Goal: Task Accomplishment & Management: Use online tool/utility

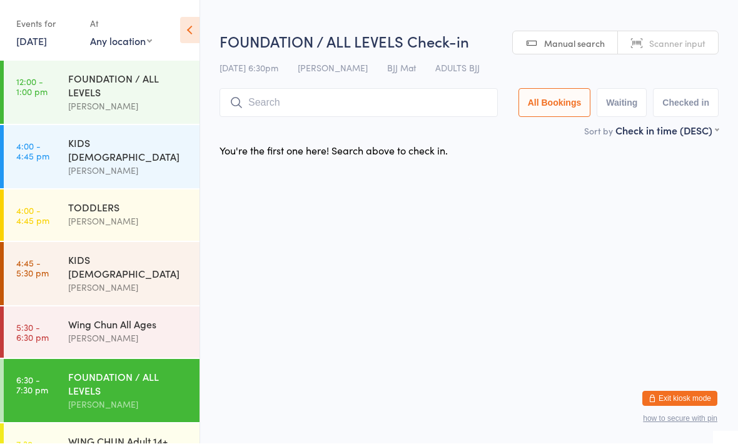
click at [353, 109] on input "search" at bounding box center [359, 103] width 278 height 29
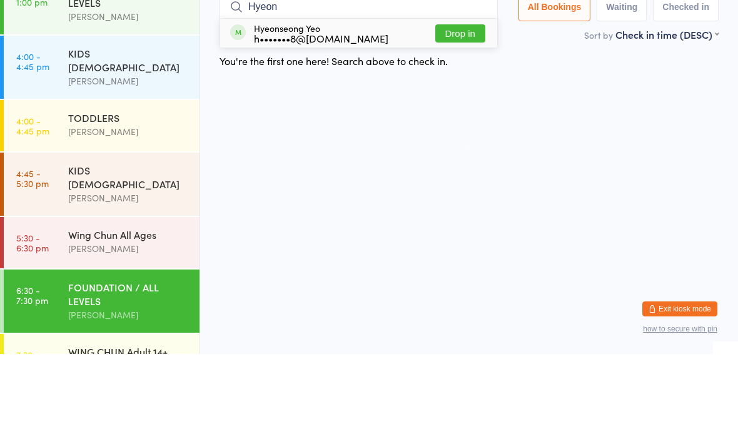
type input "Hyeon"
click at [452, 114] on button "Drop in" at bounding box center [460, 123] width 50 height 18
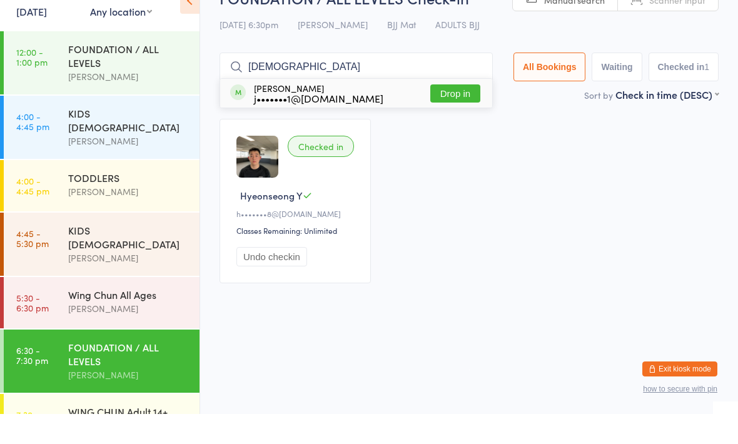
type input "[DEMOGRAPHIC_DATA]"
click at [454, 114] on button "Drop in" at bounding box center [455, 123] width 50 height 18
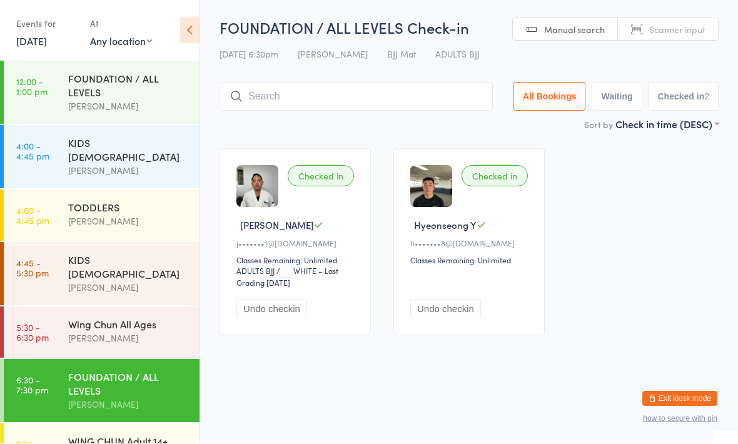
click at [157, 318] on div "Wing Chun All Ages" at bounding box center [128, 325] width 121 height 14
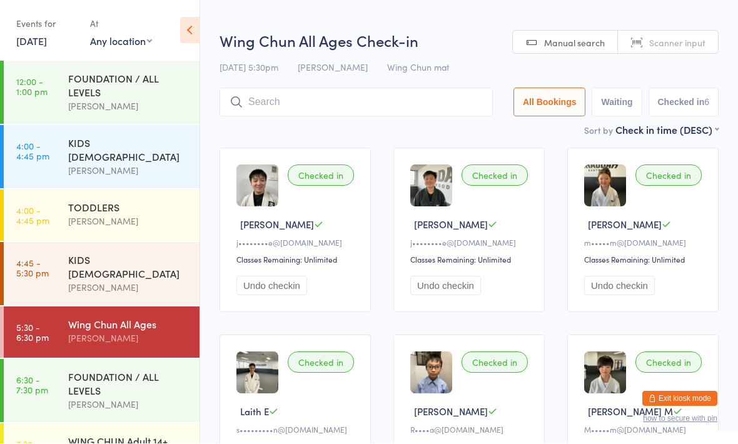
scroll to position [1, 0]
click at [177, 281] on div "[PERSON_NAME]" at bounding box center [128, 288] width 121 height 14
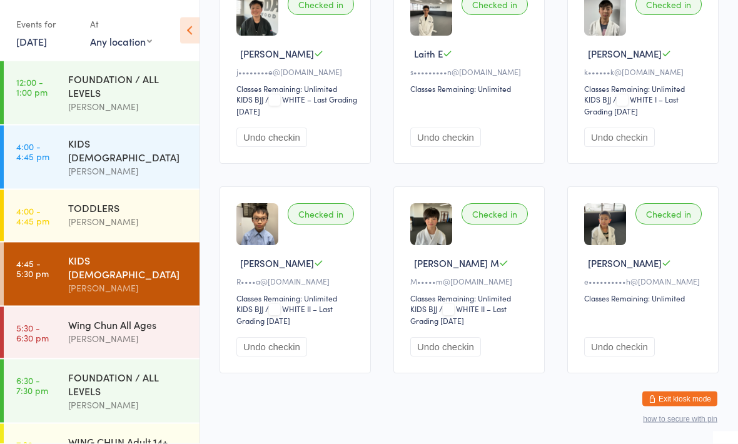
scroll to position [358, 0]
click at [179, 318] on div "Wing Chun All Ages" at bounding box center [128, 325] width 121 height 14
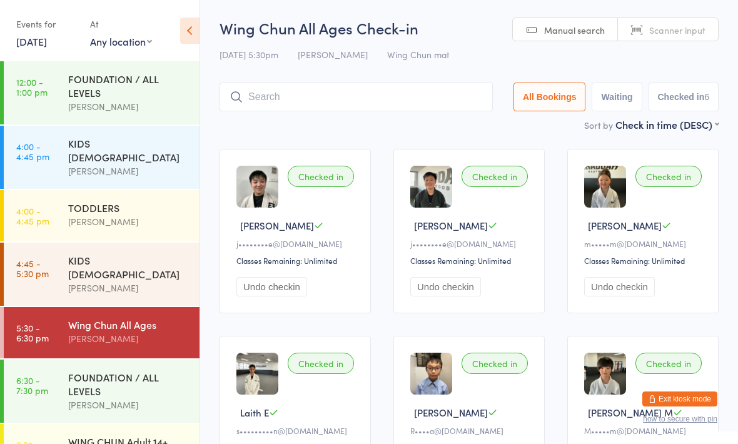
click at [387, 107] on input "search" at bounding box center [356, 97] width 273 height 29
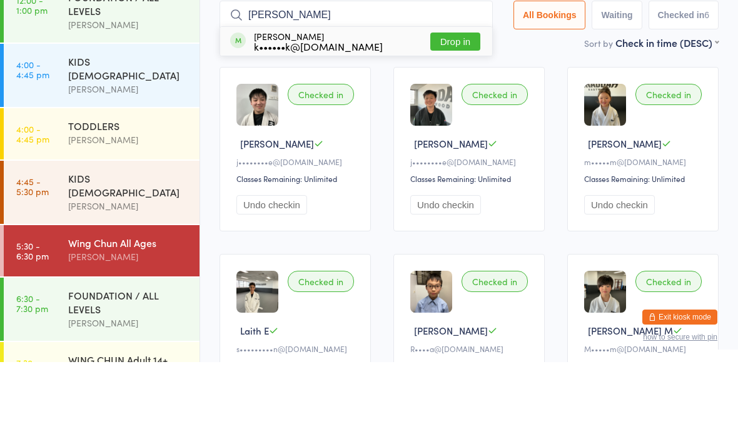
type input "[PERSON_NAME]"
click at [450, 114] on button "Drop in" at bounding box center [455, 123] width 50 height 18
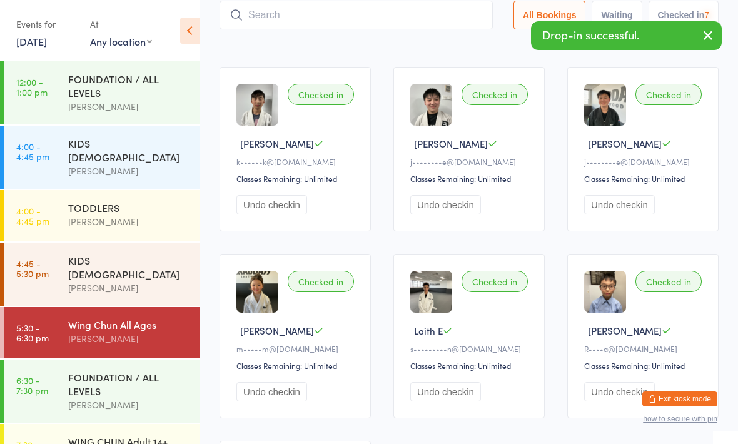
click at [149, 370] on div "FOUNDATION / ALL LEVELS" at bounding box center [128, 384] width 121 height 28
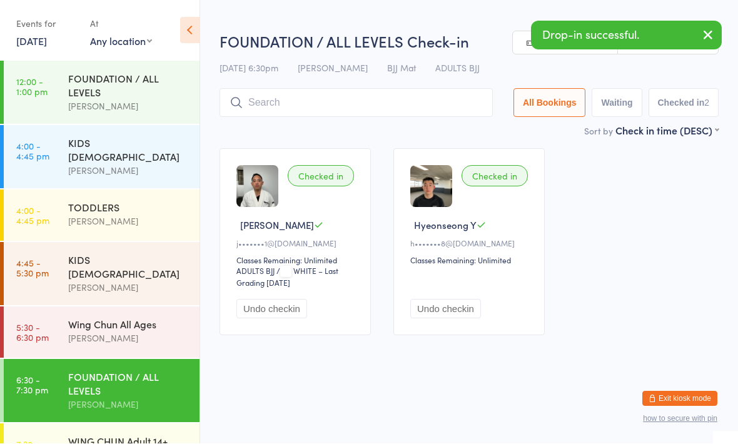
click at [158, 307] on div "Wing Chun All Ages [PERSON_NAME]" at bounding box center [133, 331] width 131 height 49
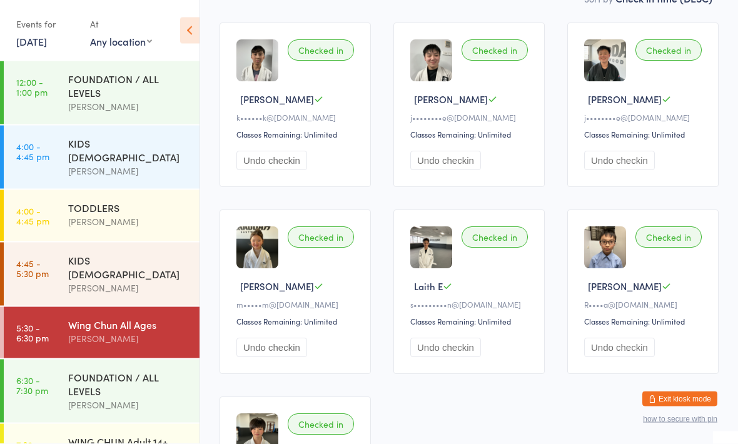
scroll to position [126, 0]
click at [123, 370] on div "FOUNDATION / ALL LEVELS" at bounding box center [128, 384] width 121 height 28
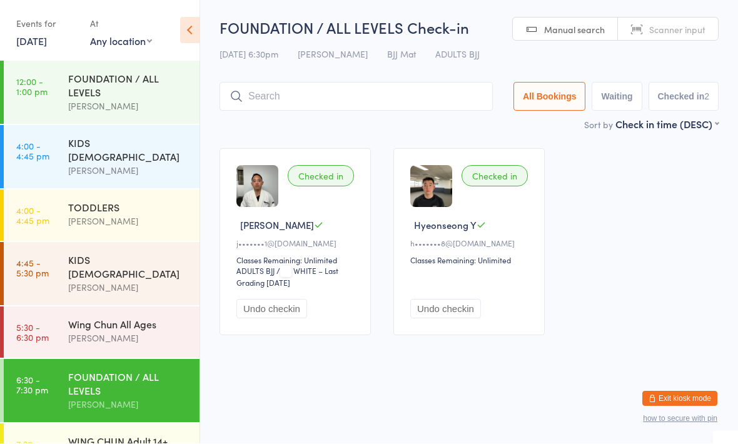
click at [363, 93] on input "search" at bounding box center [356, 97] width 273 height 29
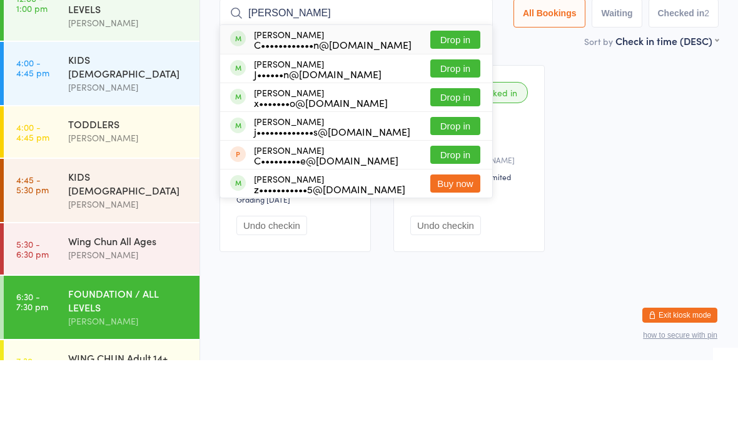
type input "[PERSON_NAME]"
click at [311, 200] on div "[PERSON_NAME] j•••••••••••••s@[DOMAIN_NAME]" at bounding box center [332, 210] width 156 height 20
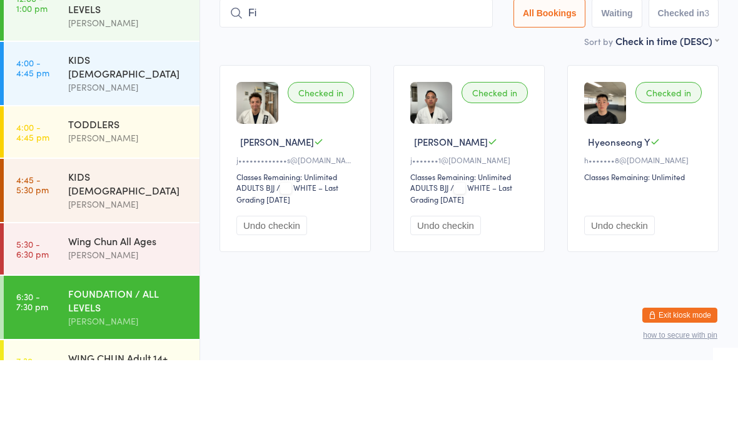
type input "F"
type input "P"
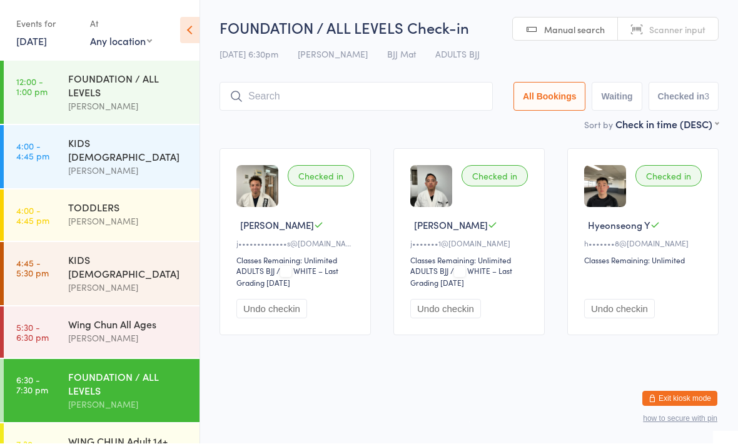
click at [657, 398] on button "Exit kiosk mode" at bounding box center [679, 399] width 75 height 15
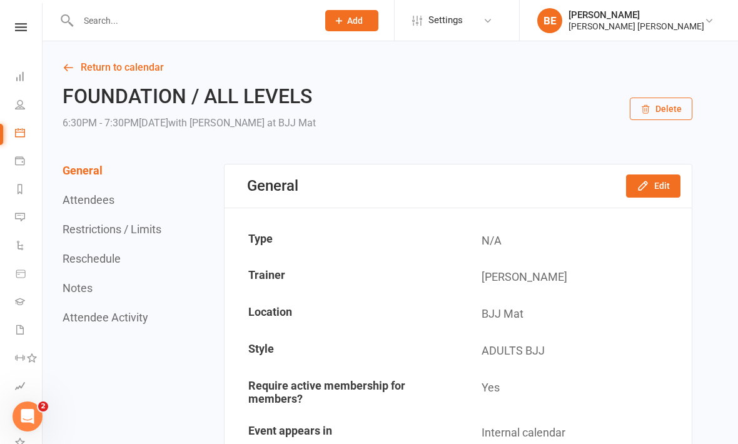
click at [15, 106] on icon at bounding box center [20, 104] width 10 height 10
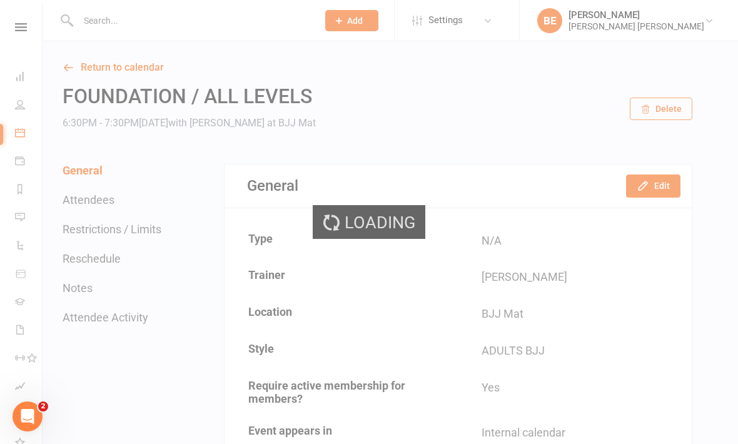
select select "100"
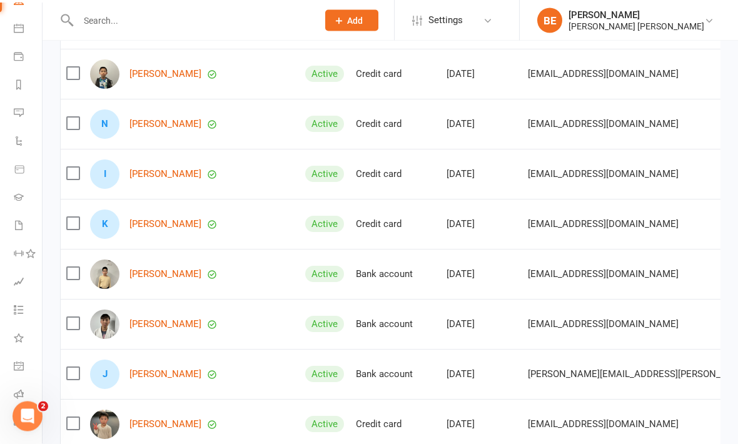
scroll to position [825, 0]
click at [18, 308] on icon at bounding box center [19, 310] width 10 height 10
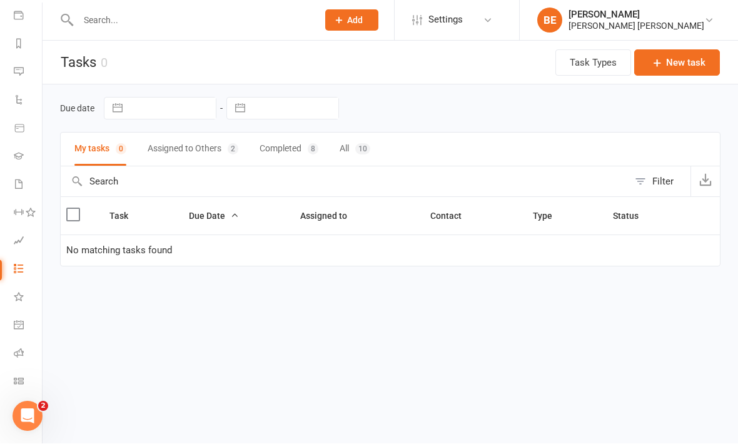
scroll to position [145, 1]
click at [16, 379] on icon at bounding box center [19, 382] width 10 height 10
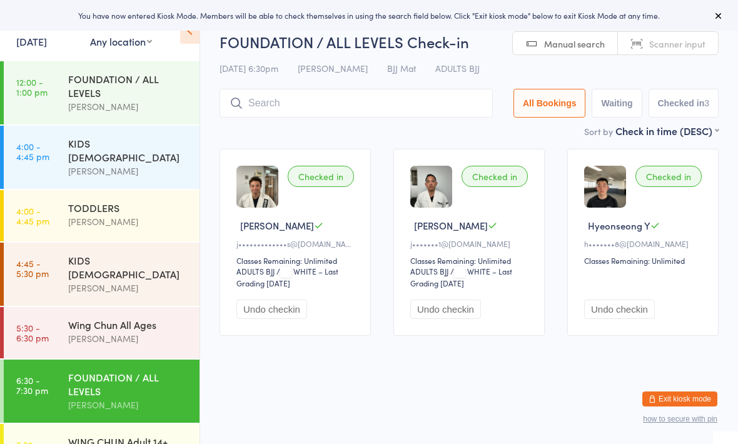
click at [422, 113] on input "search" at bounding box center [356, 103] width 273 height 29
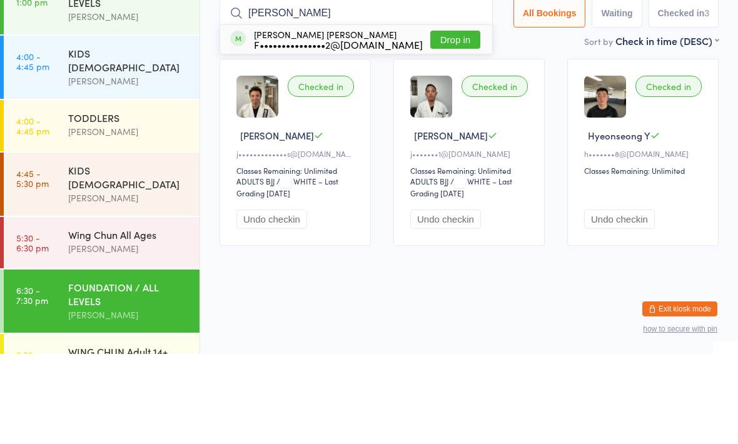
type input "Felipe"
click at [448, 121] on button "Drop in" at bounding box center [455, 130] width 50 height 18
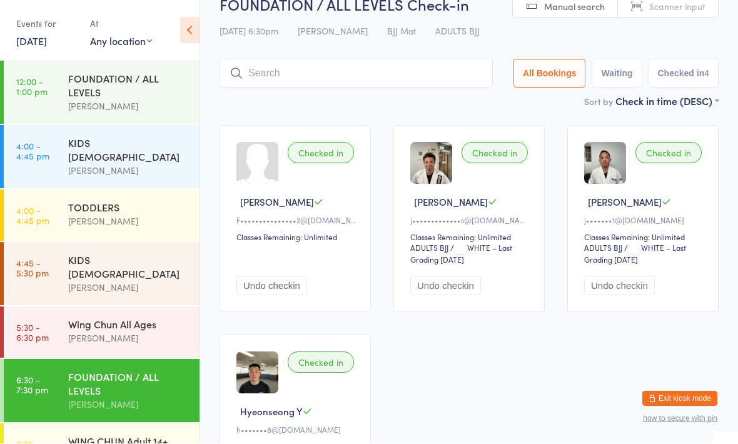
scroll to position [24, 0]
